Goal: Navigation & Orientation: Go to known website

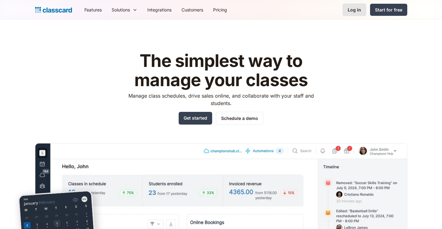
click at [353, 10] on div "Log in" at bounding box center [354, 10] width 13 height 7
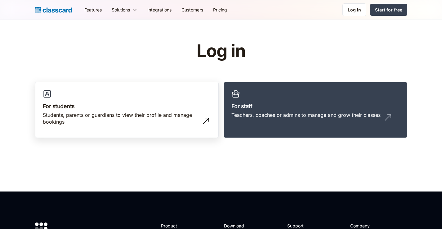
click at [130, 120] on div "Students, parents or guardians to view their profile and manage bookings" at bounding box center [121, 119] width 156 height 14
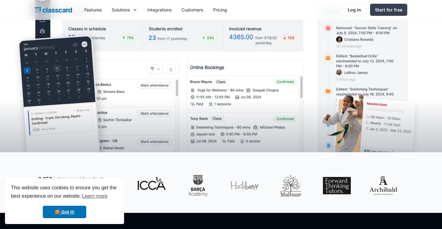
scroll to position [310, 0]
